Goal: Task Accomplishment & Management: Complete application form

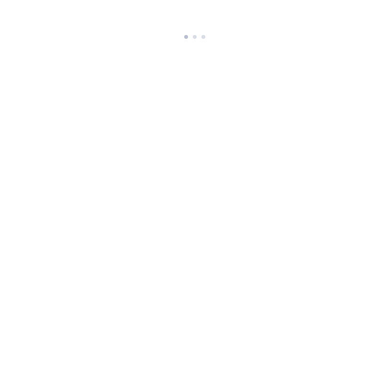
drag, startPoint x: 152, startPoint y: 77, endPoint x: 178, endPoint y: 74, distance: 26.0
click at [152, 43] on html at bounding box center [194, 21] width 389 height 43
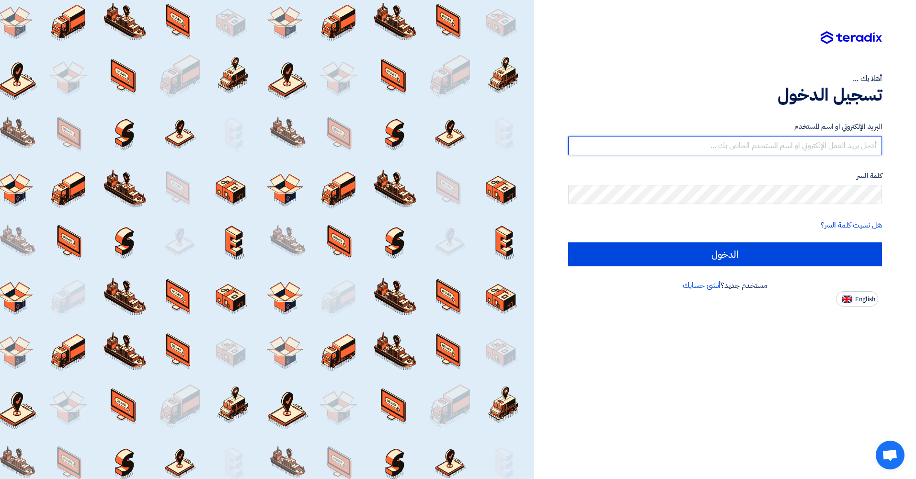
type input "[EMAIL_ADDRESS][DOMAIN_NAME]"
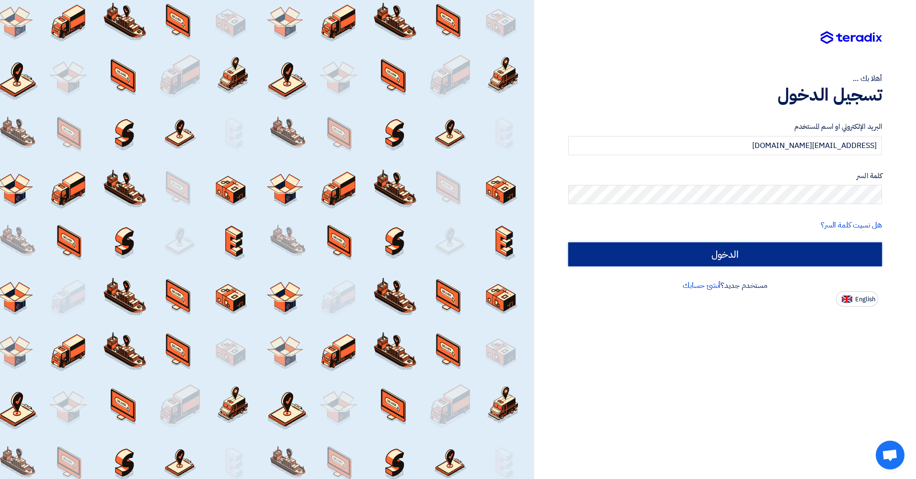
click at [388, 254] on input "الدخول" at bounding box center [725, 255] width 314 height 24
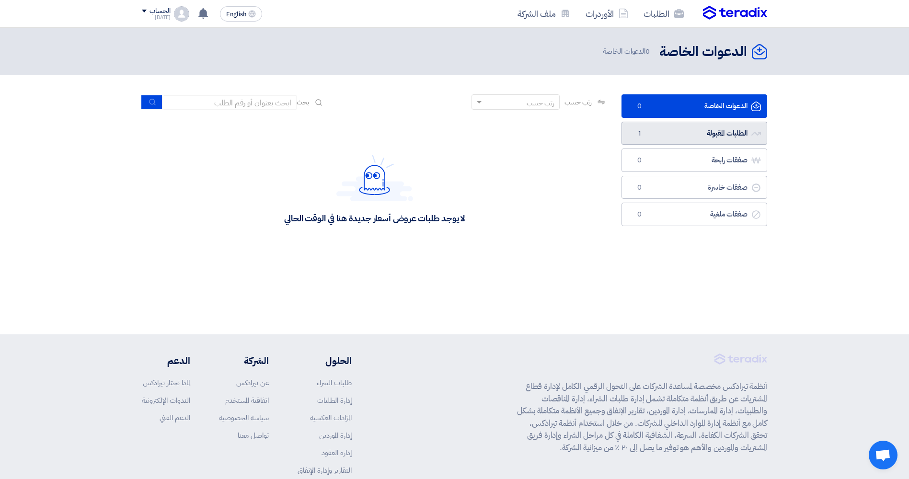
click at [388, 141] on link "الطلبات المقبولة الطلبات المقبولة 1" at bounding box center [695, 133] width 146 height 23
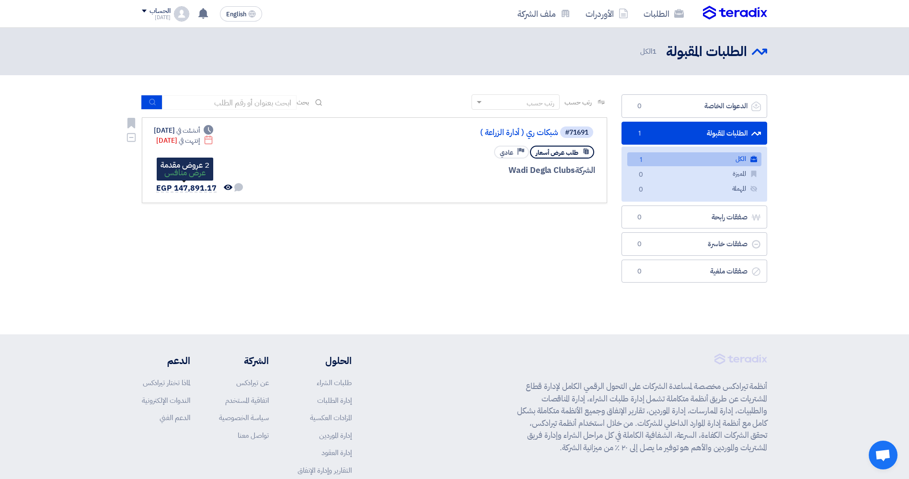
click at [211, 188] on span "EGP 147,891.17" at bounding box center [186, 189] width 60 height 12
click at [365, 177] on div "#71691 شبكات ري ( أدارة الزراعة ) طلب عرض أسعار Priority عادي الشركة Wadi Degla…" at bounding box center [480, 160] width 231 height 69
click at [388, 154] on div "طلب عرض أسعار" at bounding box center [562, 152] width 64 height 13
click at [388, 135] on link "شبكات ري ( أدارة الزراعة )" at bounding box center [463, 132] width 192 height 9
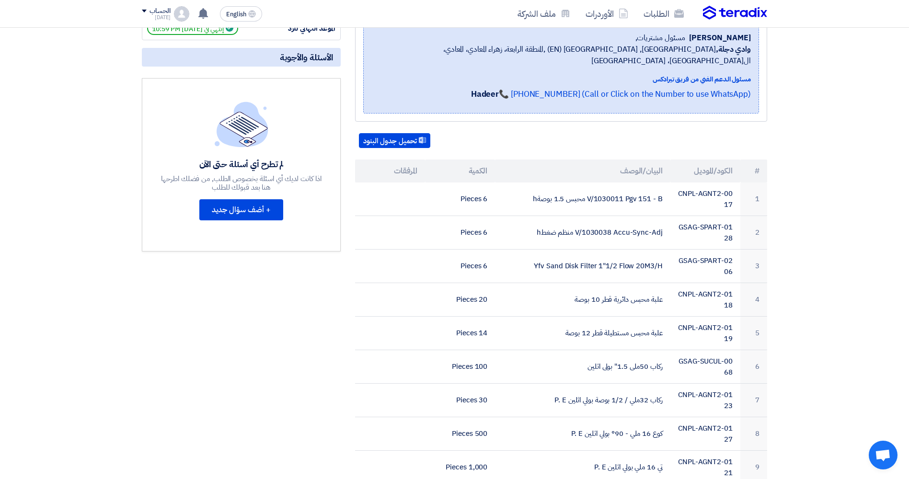
scroll to position [48, 0]
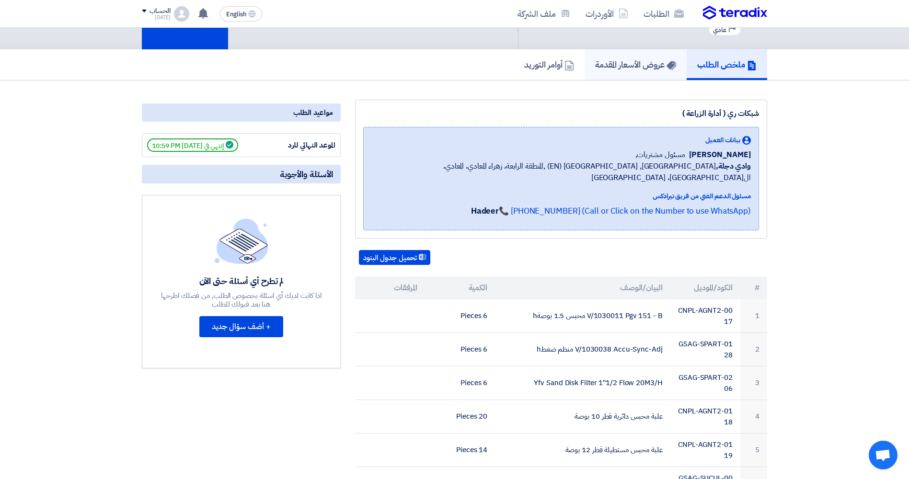
click at [388, 66] on h5 "عروض الأسعار المقدمة" at bounding box center [635, 64] width 81 height 11
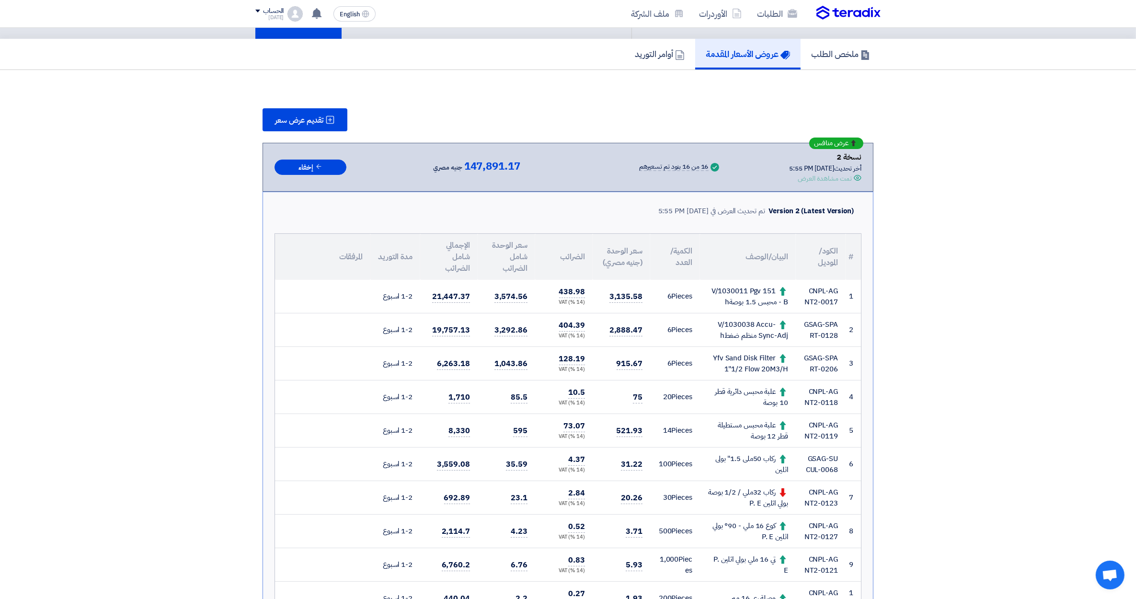
scroll to position [52, 0]
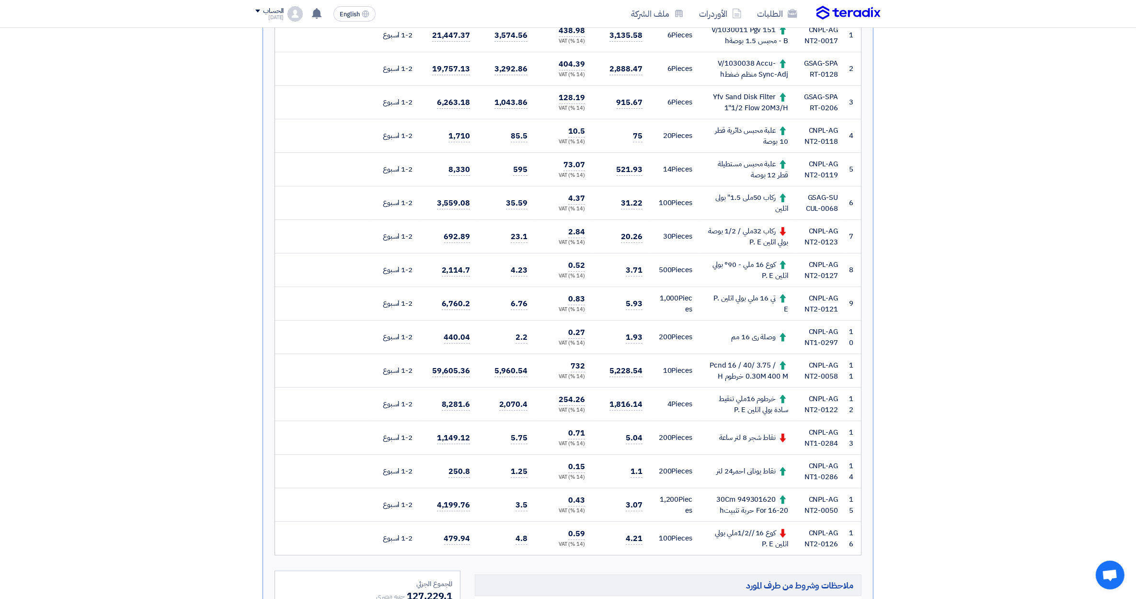
scroll to position [291, 0]
